Goal: Transaction & Acquisition: Purchase product/service

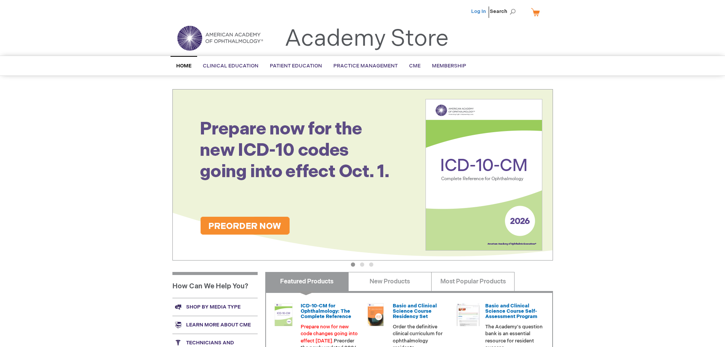
click at [475, 12] on link "Log In" at bounding box center [478, 11] width 15 height 6
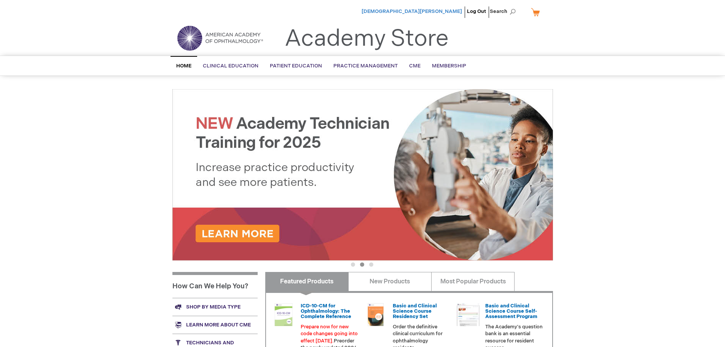
click at [453, 10] on span "[DEMOGRAPHIC_DATA][PERSON_NAME]" at bounding box center [412, 11] width 100 height 6
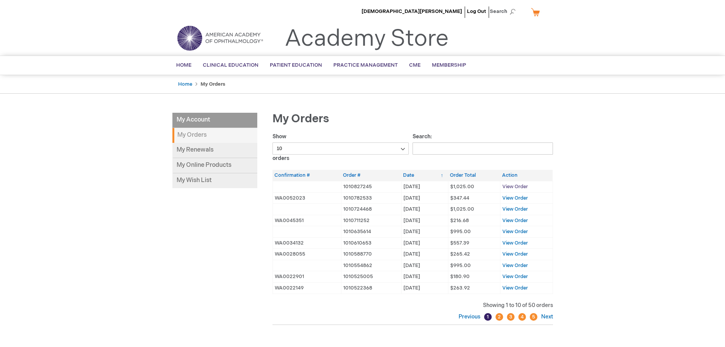
click at [519, 187] on span "View Order" at bounding box center [515, 186] width 26 height 6
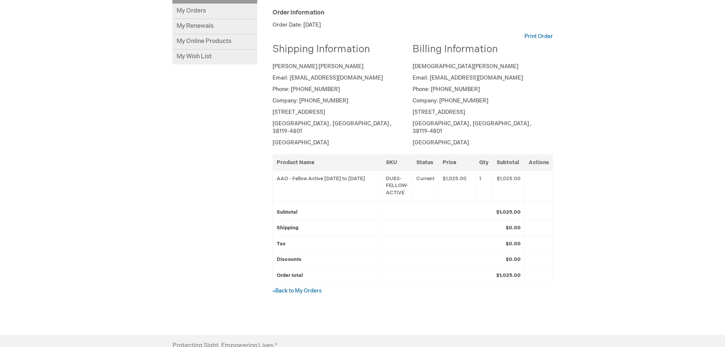
scroll to position [152, 0]
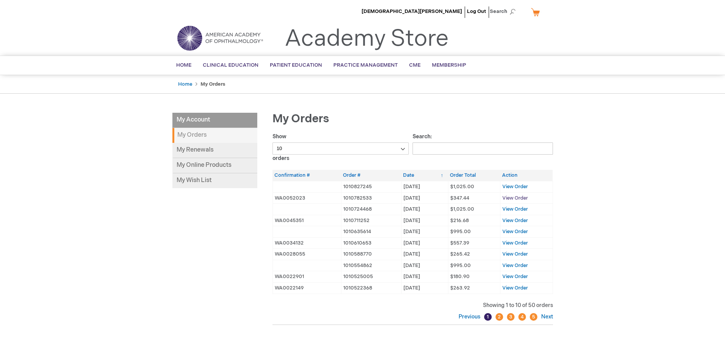
click at [517, 199] on span "View Order" at bounding box center [515, 198] width 26 height 6
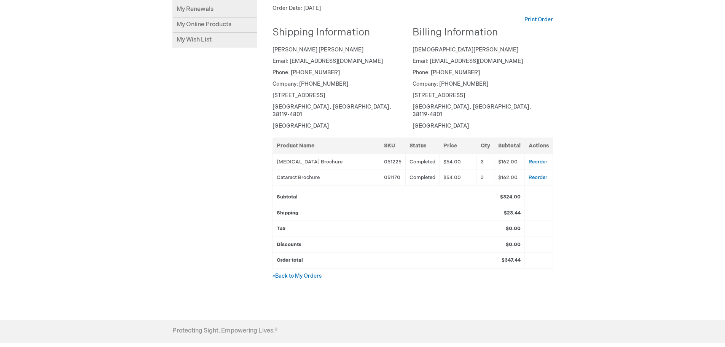
scroll to position [190, 0]
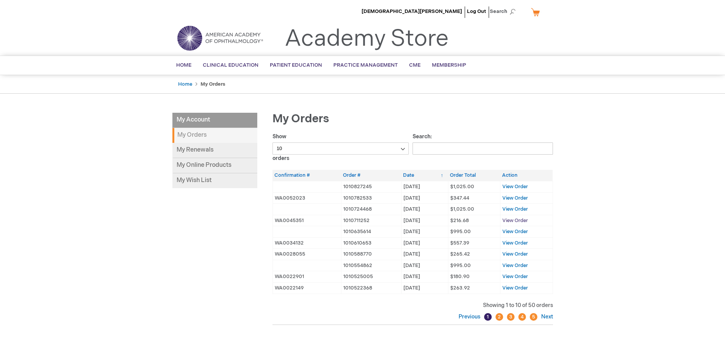
click at [512, 222] on span "View Order" at bounding box center [515, 220] width 26 height 6
click at [516, 236] on td "View Order" at bounding box center [526, 231] width 53 height 11
click at [516, 234] on span "View Order" at bounding box center [515, 231] width 26 height 6
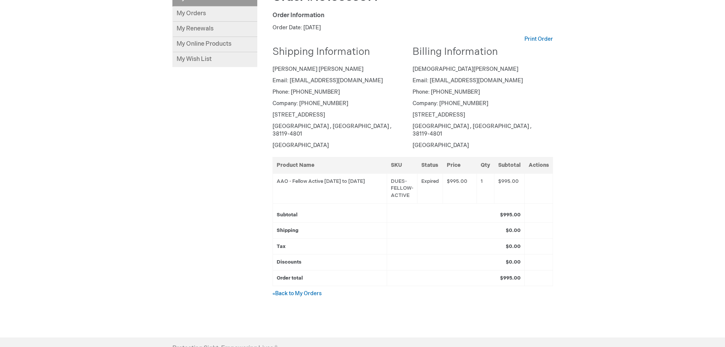
scroll to position [152, 0]
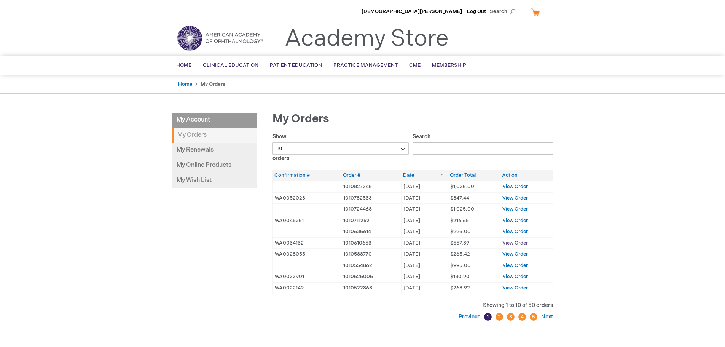
click at [509, 242] on span "View Order" at bounding box center [515, 243] width 26 height 6
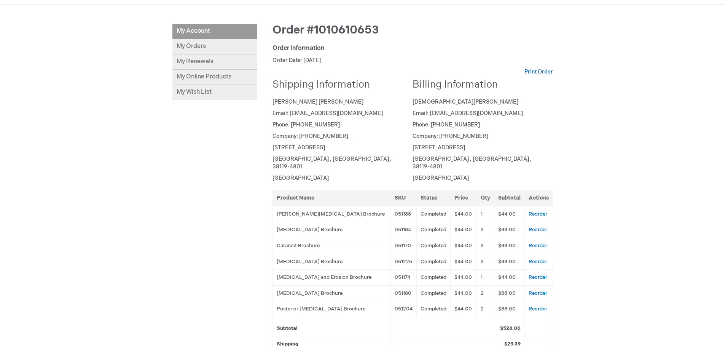
scroll to position [152, 0]
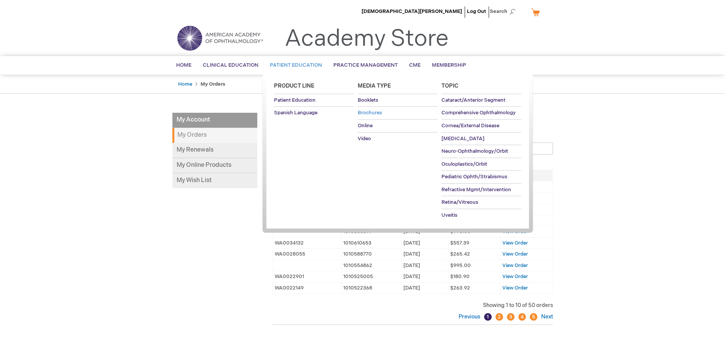
click at [368, 113] on span "Brochures" at bounding box center [370, 113] width 24 height 6
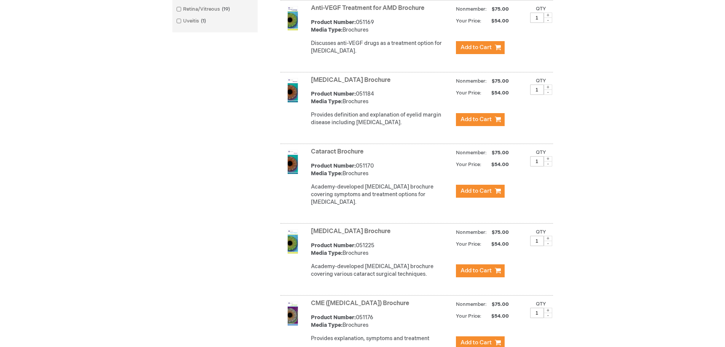
scroll to position [381, 0]
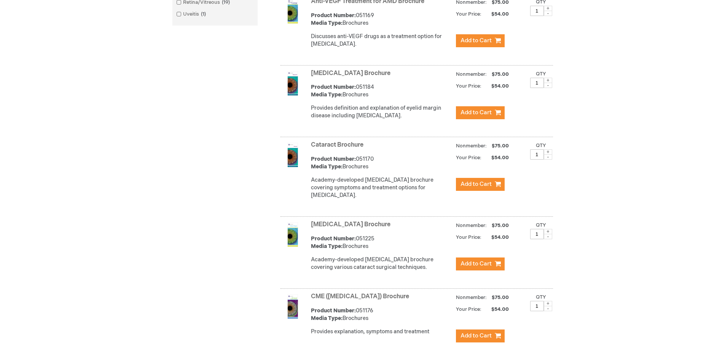
click at [549, 155] on span at bounding box center [548, 151] width 8 height 5
type input "3"
click at [485, 188] on span "Add to Cart" at bounding box center [476, 183] width 31 height 7
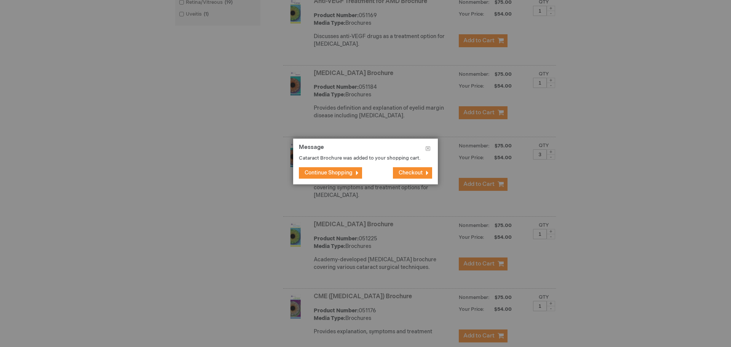
click at [338, 174] on span "Continue Shopping" at bounding box center [328, 172] width 48 height 6
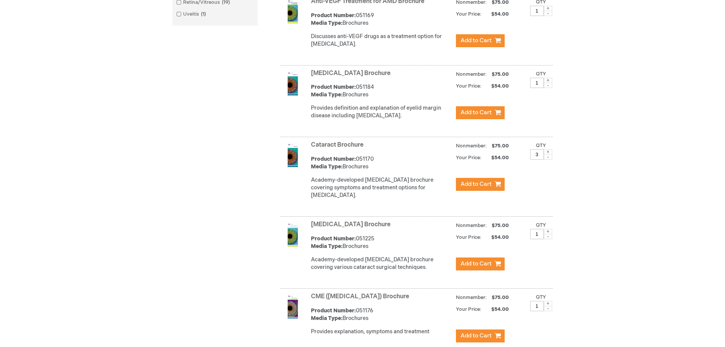
click at [549, 234] on span at bounding box center [548, 231] width 8 height 5
type input "3"
click at [465, 267] on span "Add to Cart" at bounding box center [476, 263] width 31 height 7
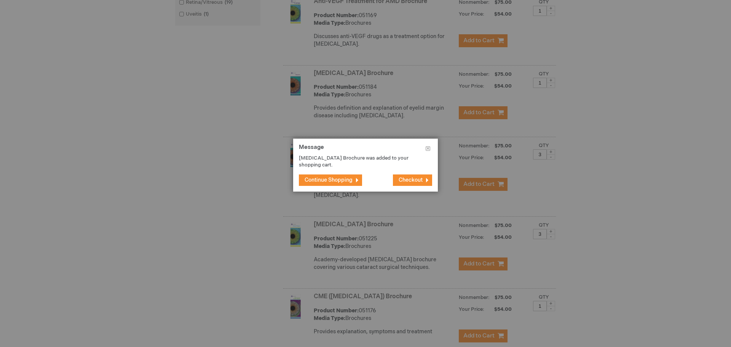
click at [346, 180] on span "Continue Shopping" at bounding box center [328, 180] width 48 height 6
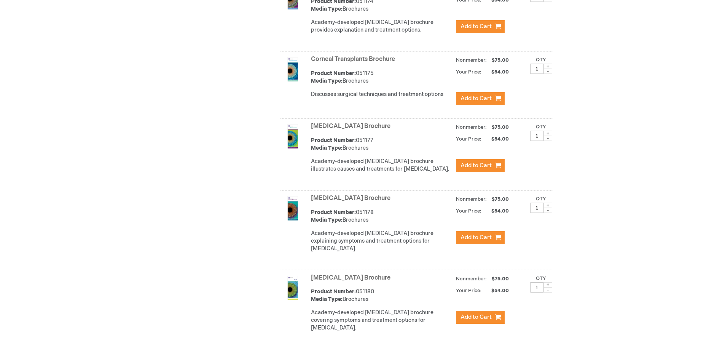
scroll to position [761, 0]
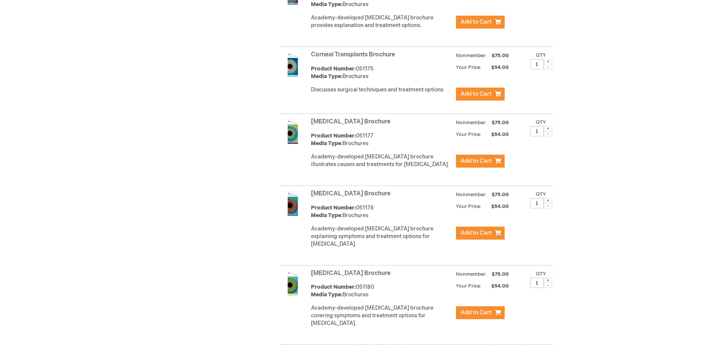
click at [548, 203] on span at bounding box center [548, 200] width 8 height 5
click at [551, 208] on span at bounding box center [548, 205] width 8 height 5
type input "1"
click at [480, 239] on button "Add to Cart" at bounding box center [480, 232] width 49 height 13
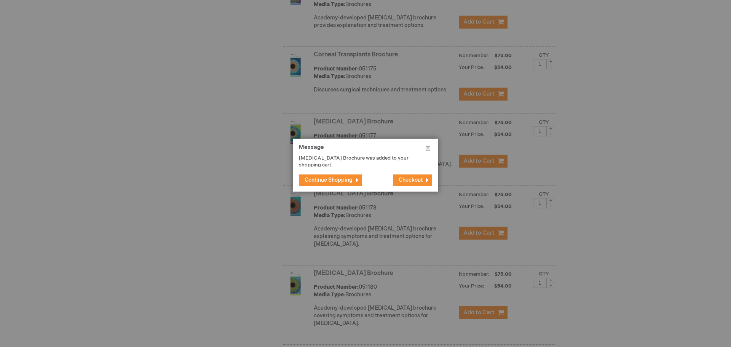
click at [333, 183] on button "Continue Shopping" at bounding box center [330, 179] width 63 height 11
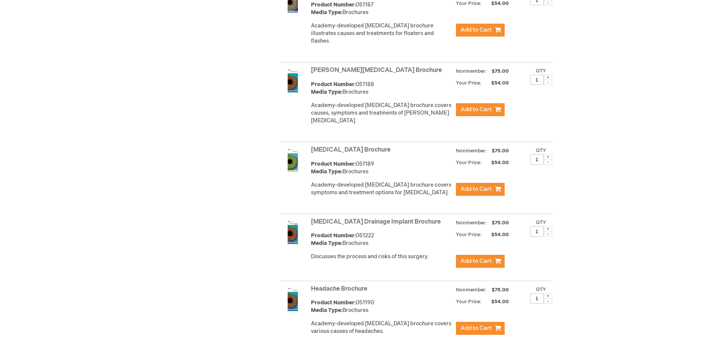
scroll to position [1294, 0]
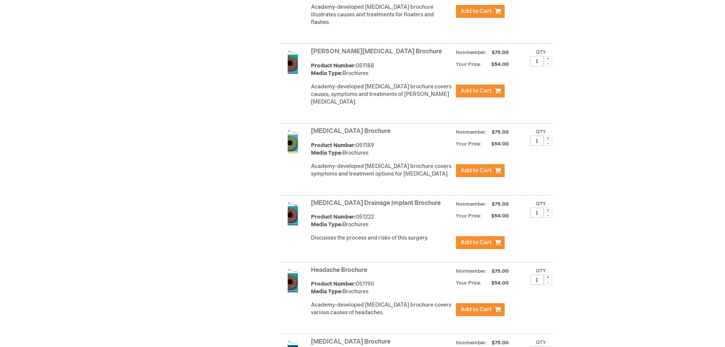
click at [294, 204] on img at bounding box center [293, 213] width 24 height 24
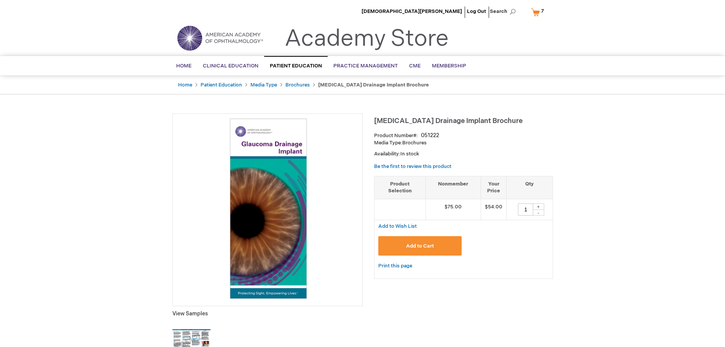
click at [195, 332] on img at bounding box center [191, 340] width 38 height 38
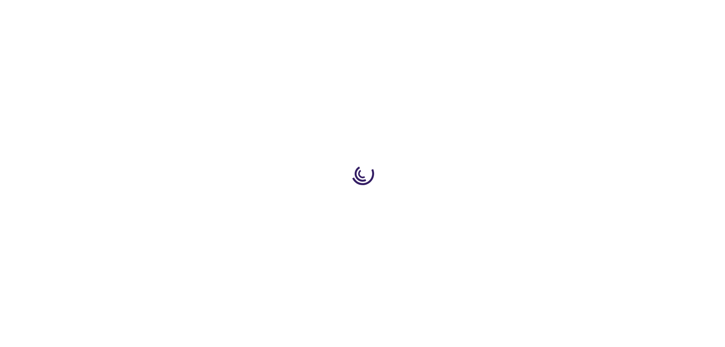
scroll to position [669, 0]
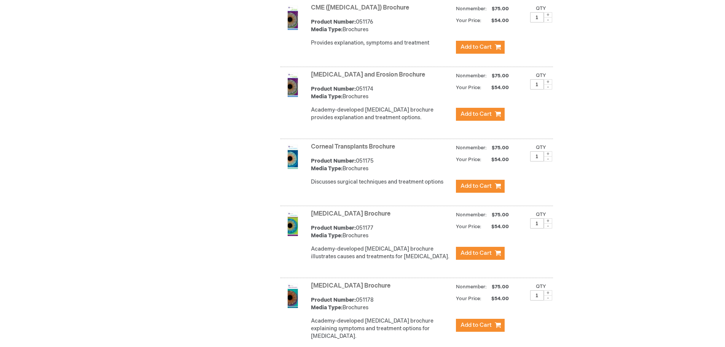
click at [190, 215] on div "Narrow Your Choices Narrow Your Choices Product Line [MEDICAL_DATA] 46 items Sp…" at bounding box center [362, 202] width 381 height 1516
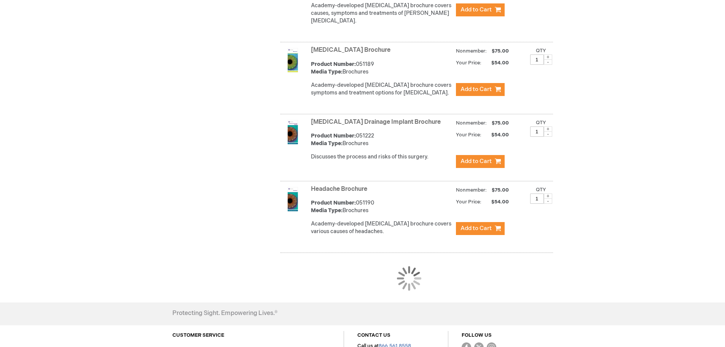
scroll to position [1392, 0]
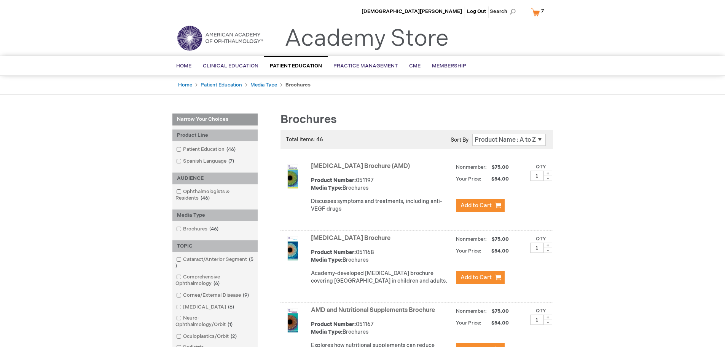
click at [537, 10] on link "My Cart 7 7 items" at bounding box center [538, 11] width 19 height 13
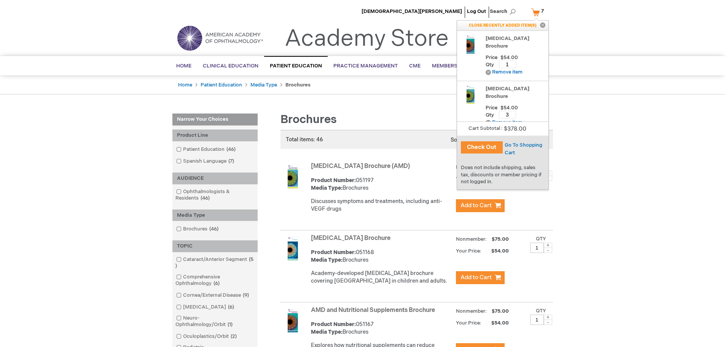
click at [506, 148] on div "Go To Shopping Cart" at bounding box center [526, 148] width 46 height 15
click at [508, 147] on span "Go To Shopping Cart" at bounding box center [524, 149] width 38 height 14
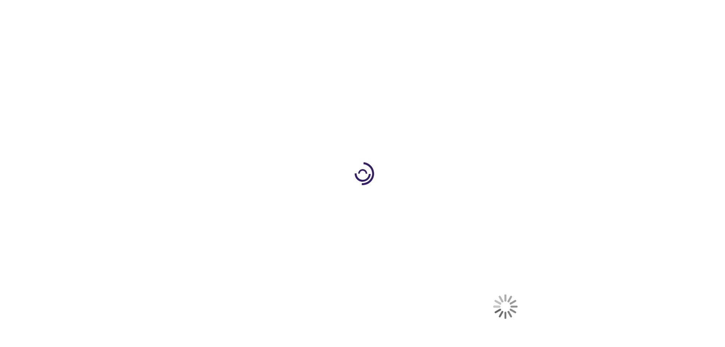
select select "US"
select select "56"
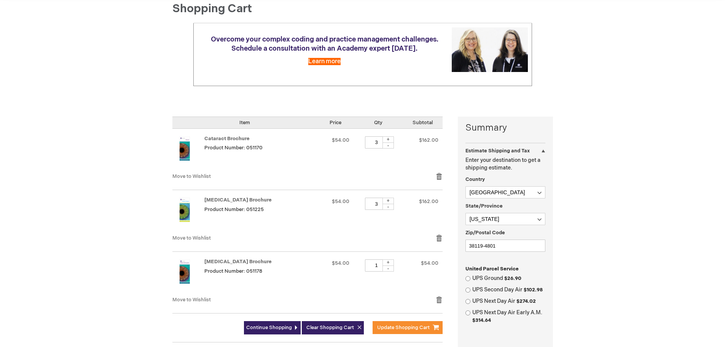
scroll to position [114, 0]
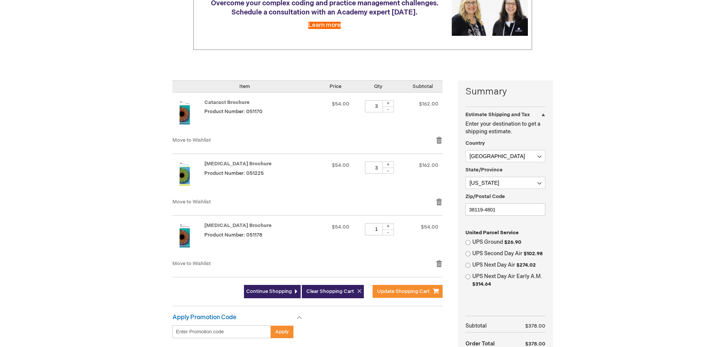
click at [186, 110] on img at bounding box center [184, 112] width 24 height 24
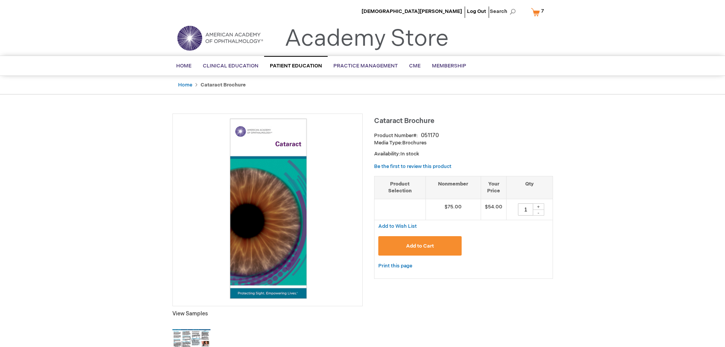
click at [191, 333] on img at bounding box center [191, 340] width 38 height 38
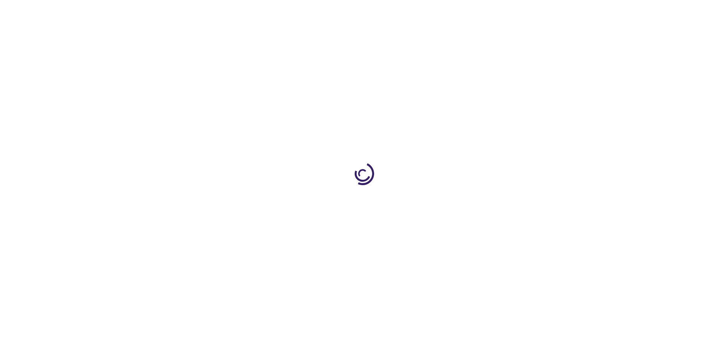
scroll to position [207, 0]
select select "US"
select select "56"
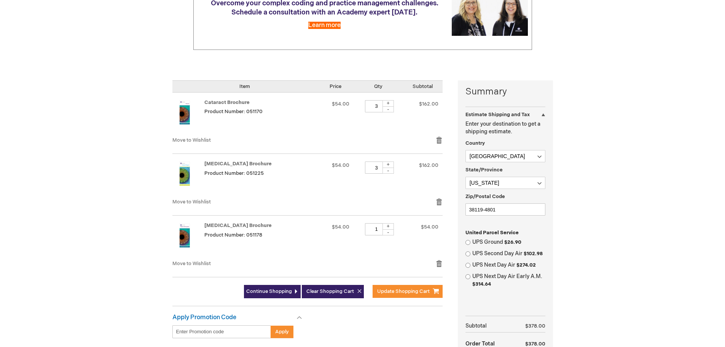
click at [393, 170] on div "-" at bounding box center [388, 170] width 11 height 6
type input "2"
click at [390, 111] on div "-" at bounding box center [388, 109] width 11 height 6
type input "2"
click at [580, 198] on div "Kristen Duncan Log Out Search My Cart 7 7 items CLOSE RECENTLY ADDED ITEM(S) Cl…" at bounding box center [362, 214] width 725 height 656
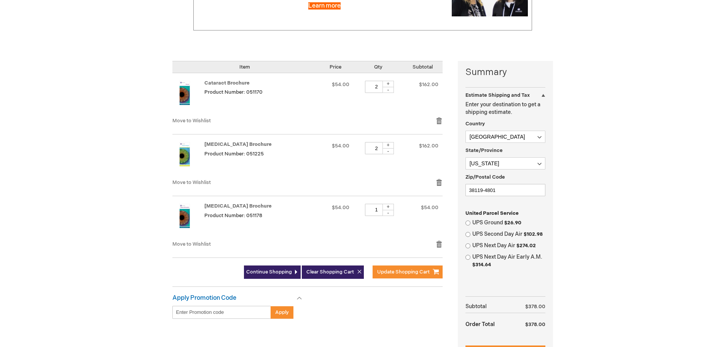
scroll to position [152, 0]
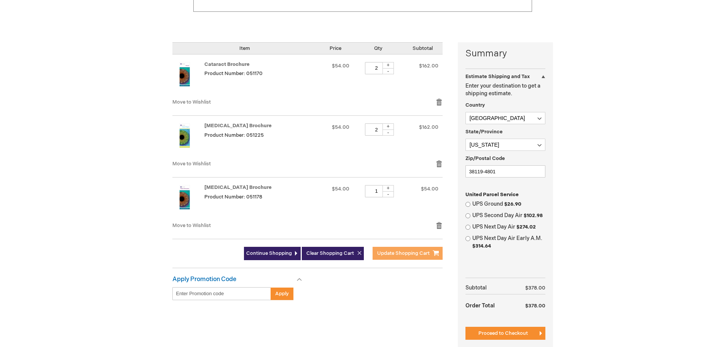
click at [393, 258] on button "Update Shopping Cart" at bounding box center [408, 253] width 70 height 13
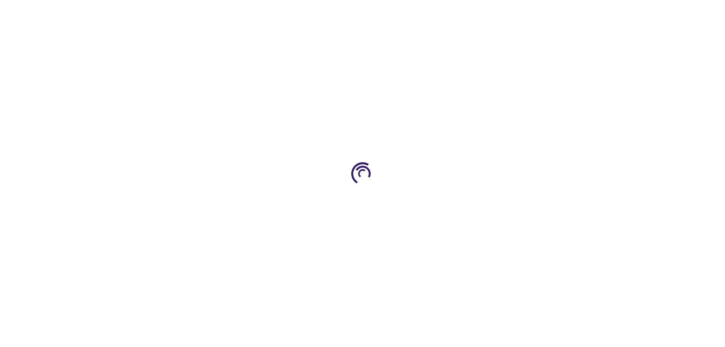
select select "US"
select select "56"
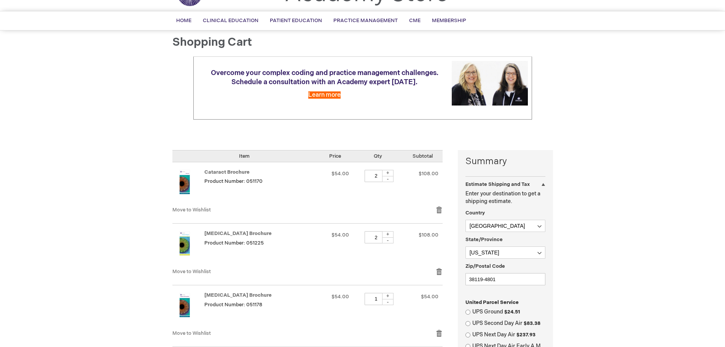
scroll to position [152, 0]
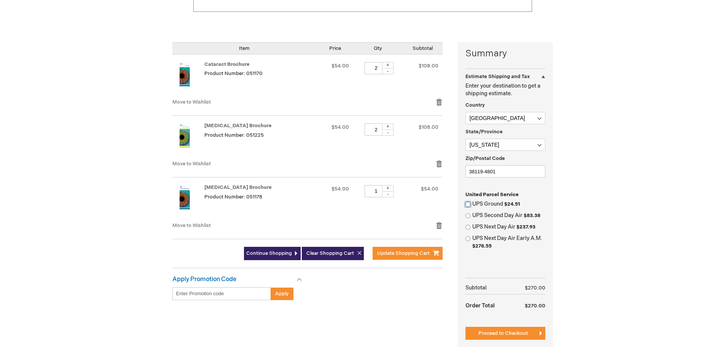
click at [468, 204] on input "UPS Ground $24.51" at bounding box center [467, 204] width 5 height 5
radio input "true"
